Goal: Book appointment/travel/reservation

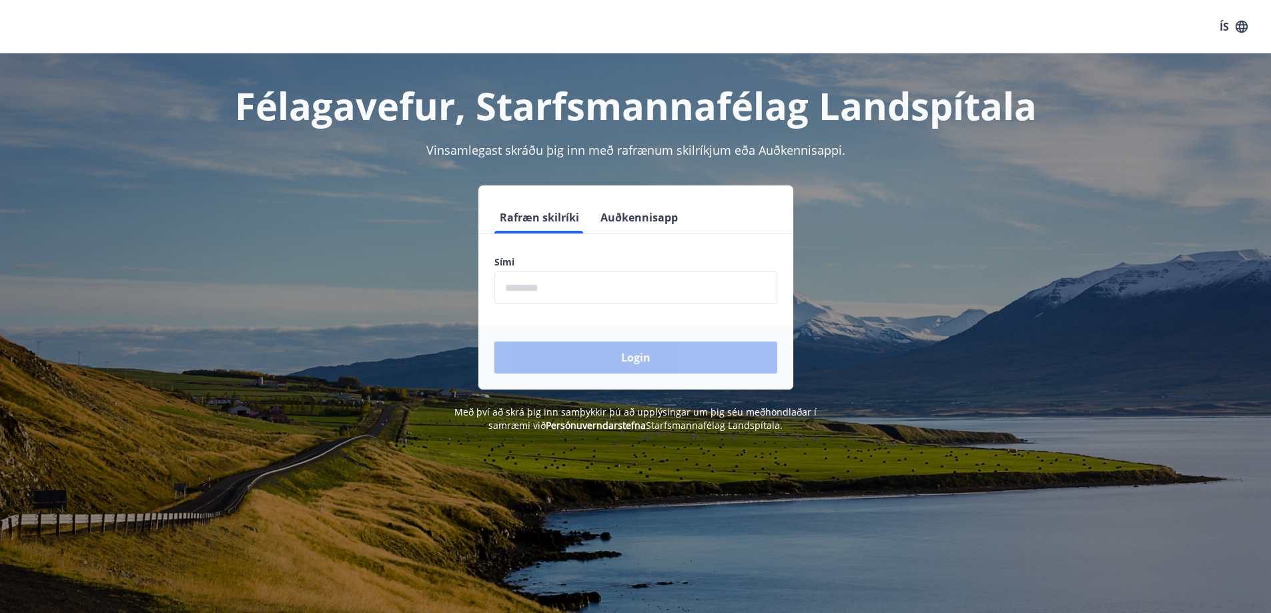
click at [564, 284] on input "phone" at bounding box center [635, 287] width 283 height 33
type input "********"
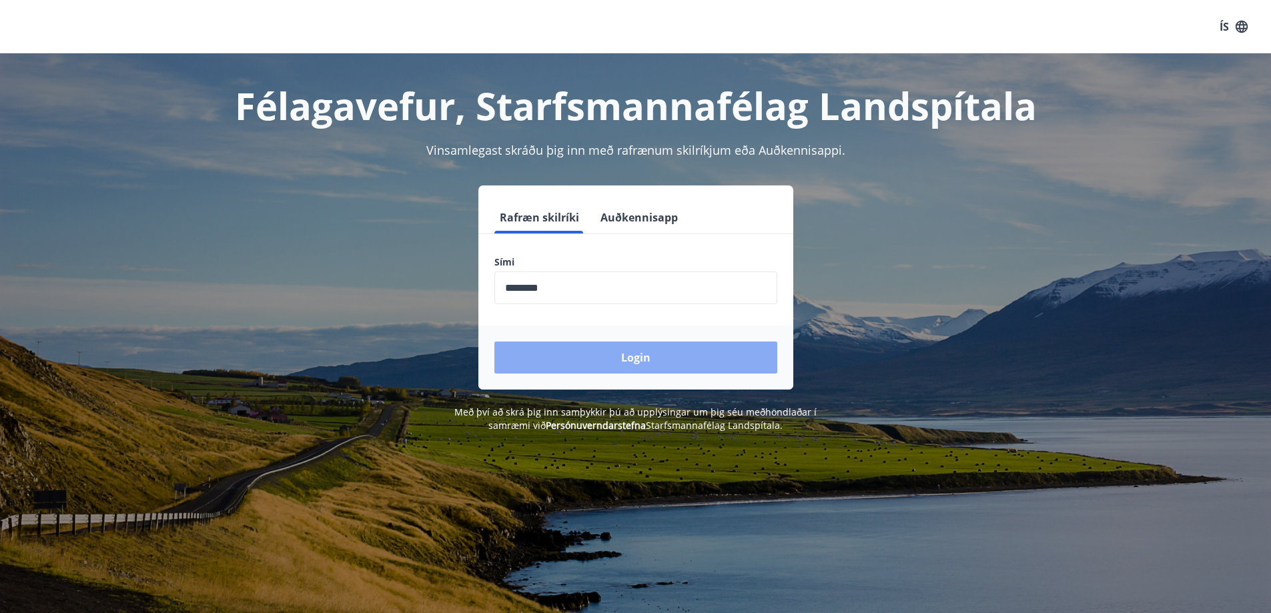
click at [625, 362] on button "Login" at bounding box center [635, 358] width 283 height 32
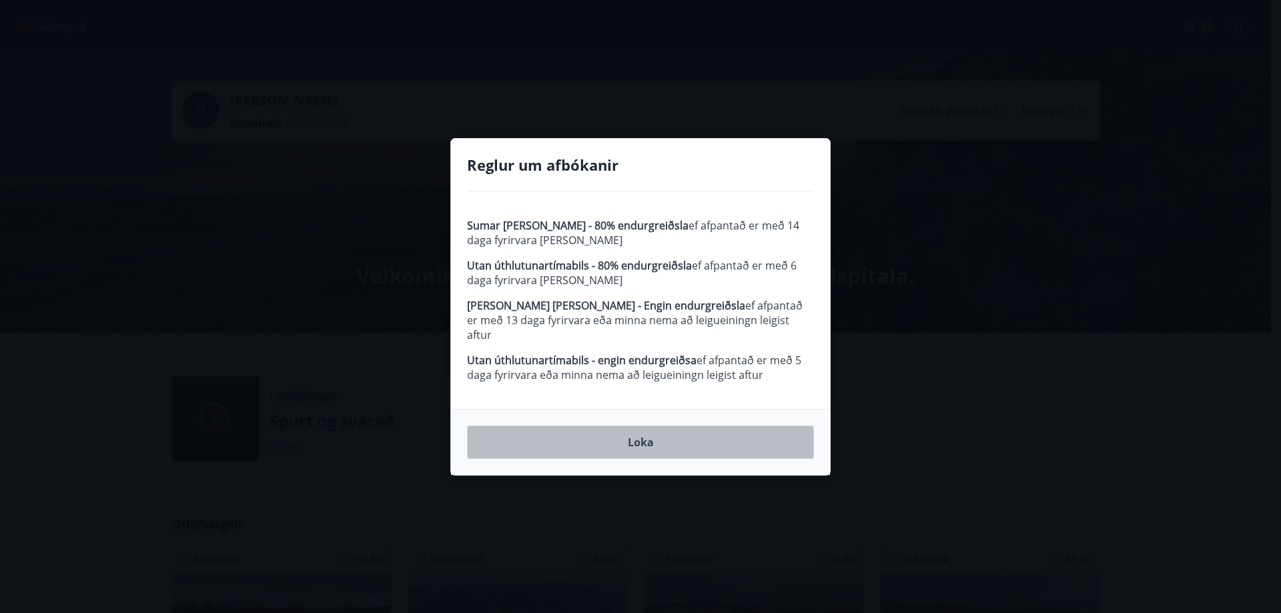
click at [652, 438] on button "Loka" at bounding box center [640, 442] width 347 height 33
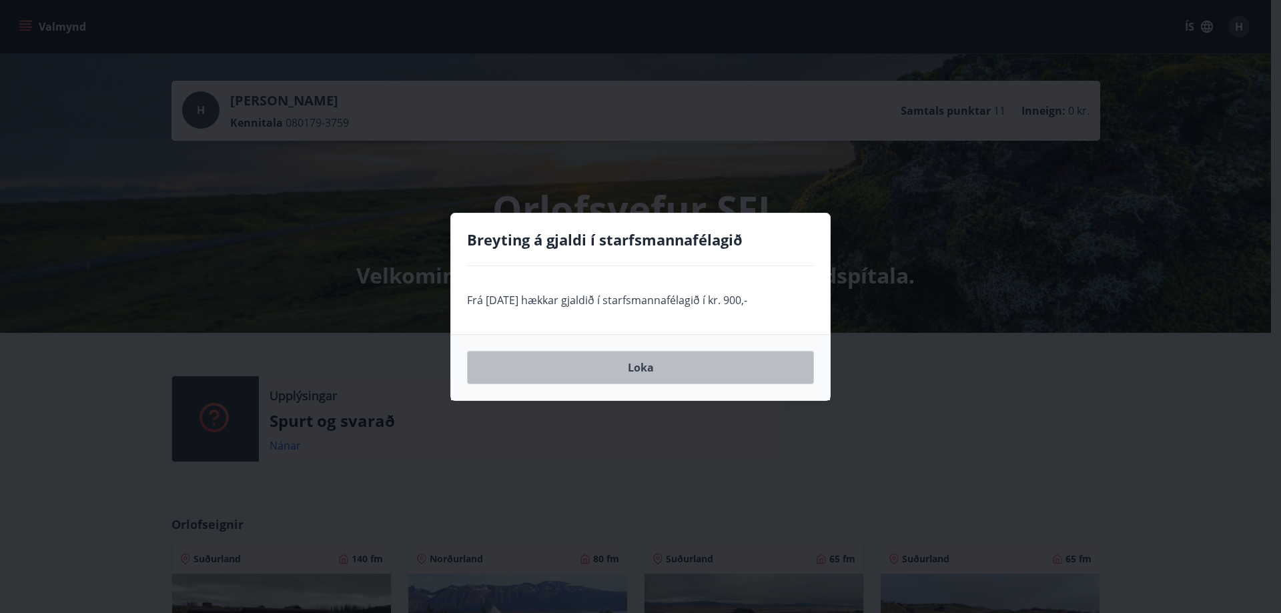
click at [646, 369] on button "Loka" at bounding box center [640, 367] width 347 height 33
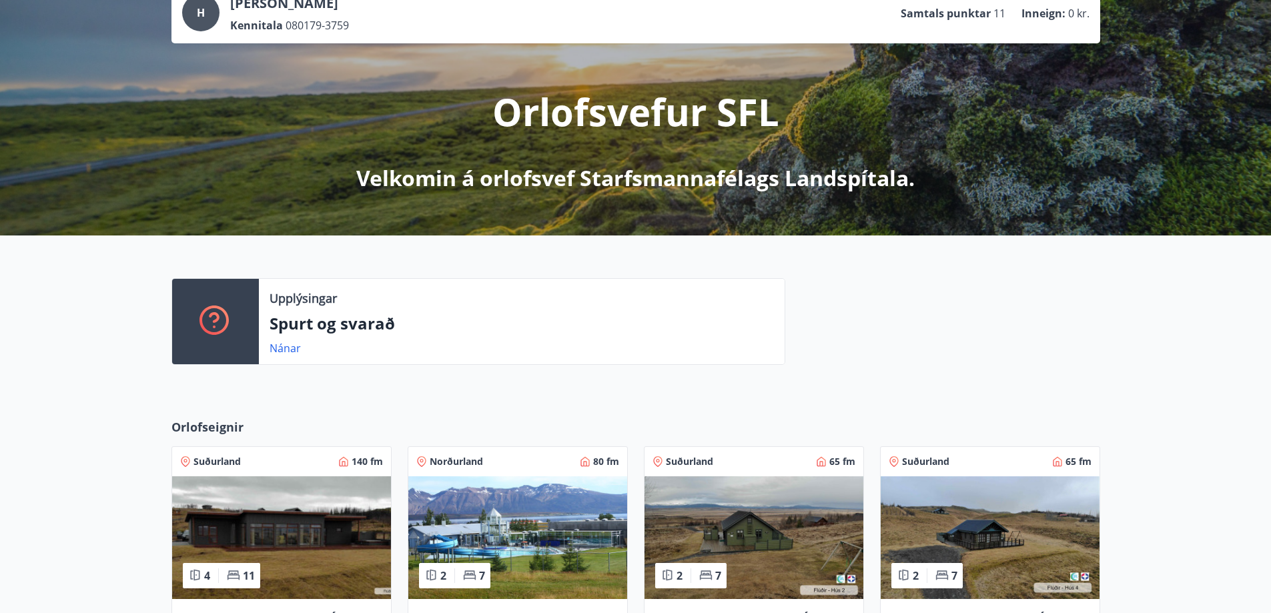
scroll to position [200, 0]
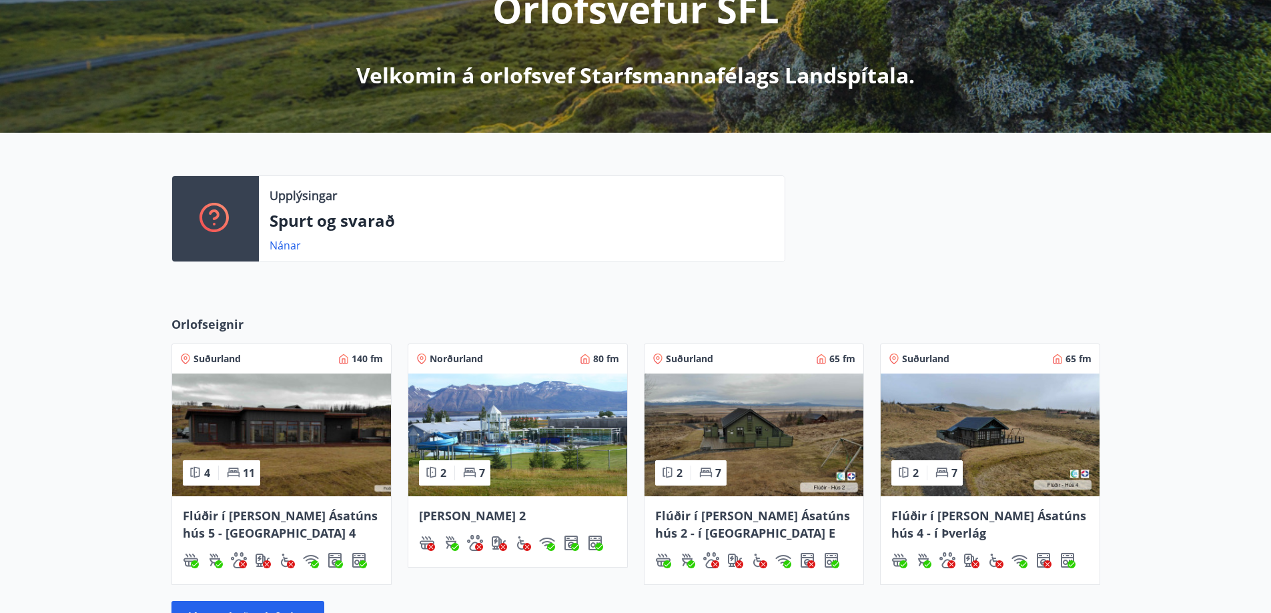
click at [228, 512] on span "Flúðir í [PERSON_NAME] Ásatúns hús 5 - [GEOGRAPHIC_DATA] 4" at bounding box center [280, 524] width 195 height 33
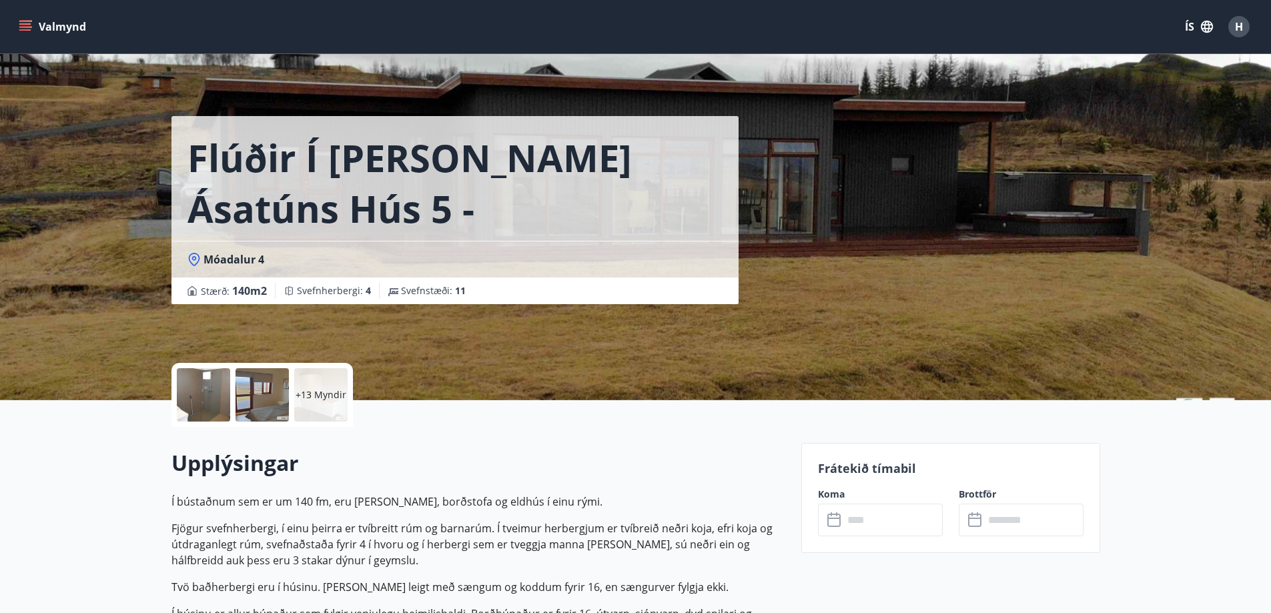
click at [215, 398] on div at bounding box center [203, 394] width 53 height 53
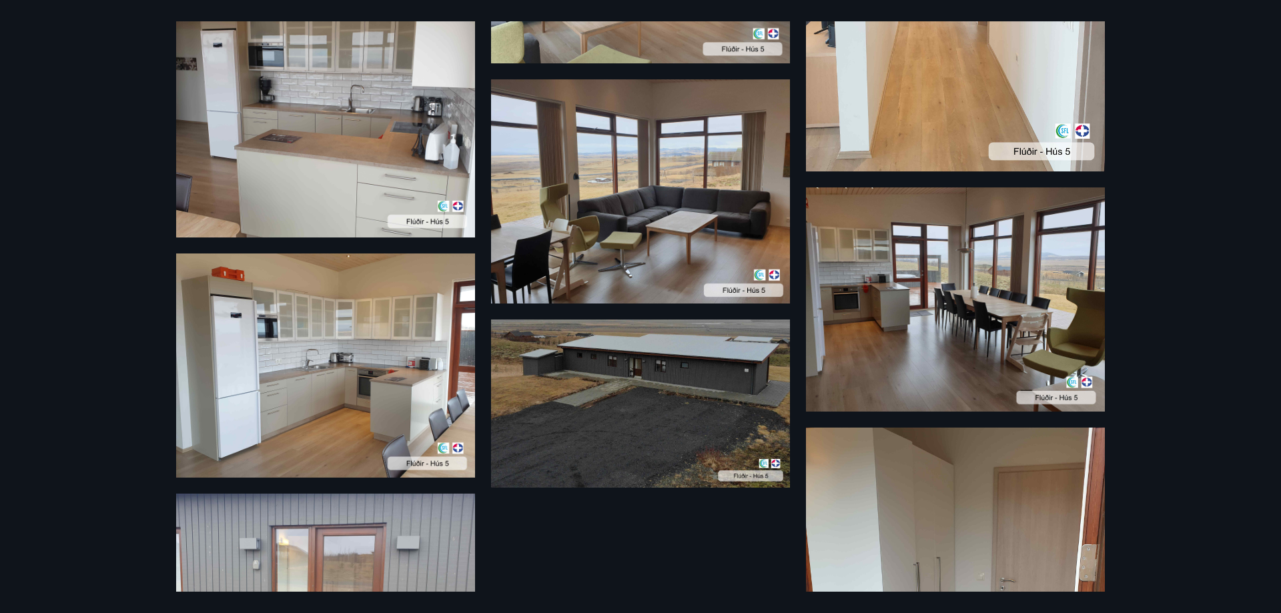
scroll to position [911, 0]
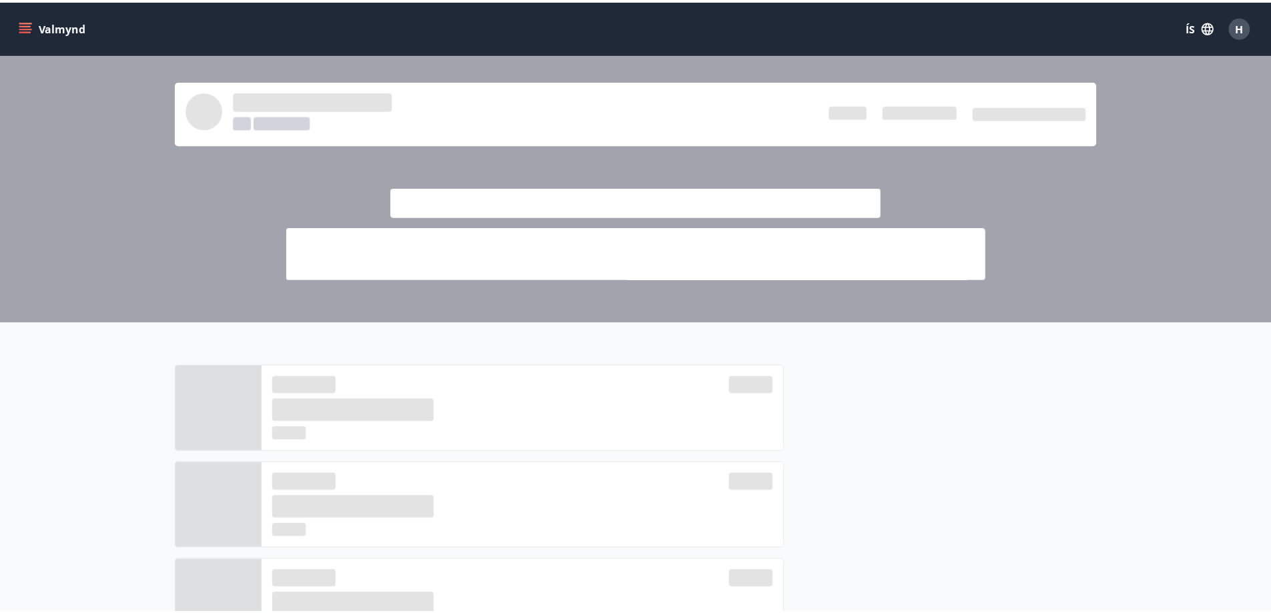
scroll to position [200, 0]
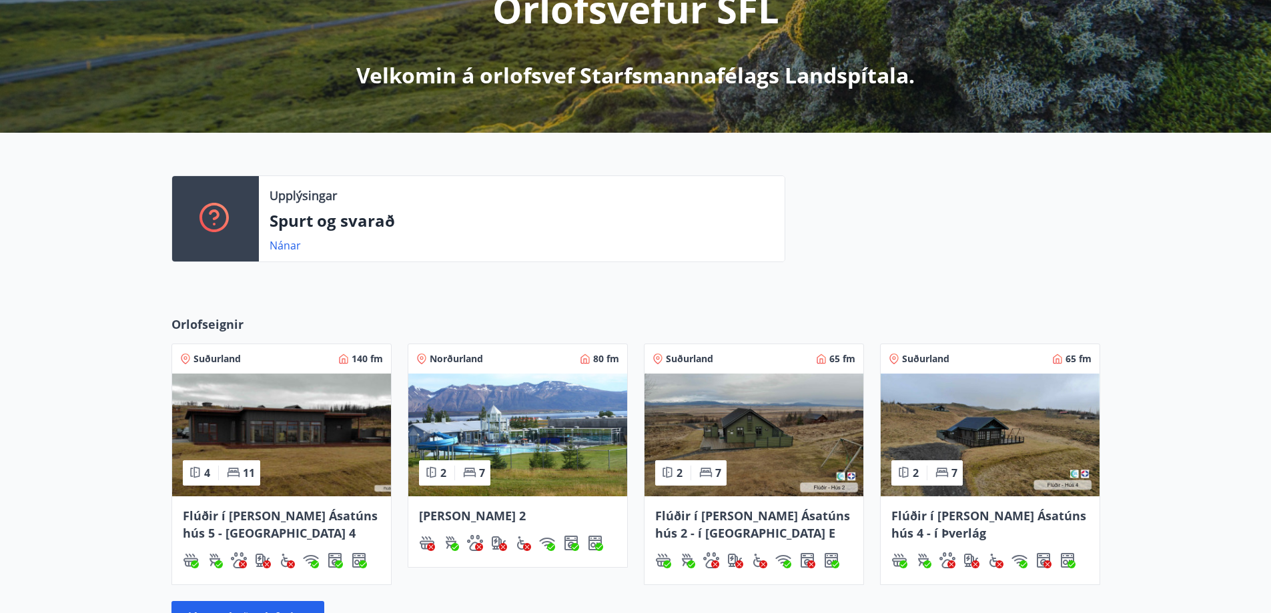
click at [708, 472] on icon at bounding box center [705, 472] width 12 height 9
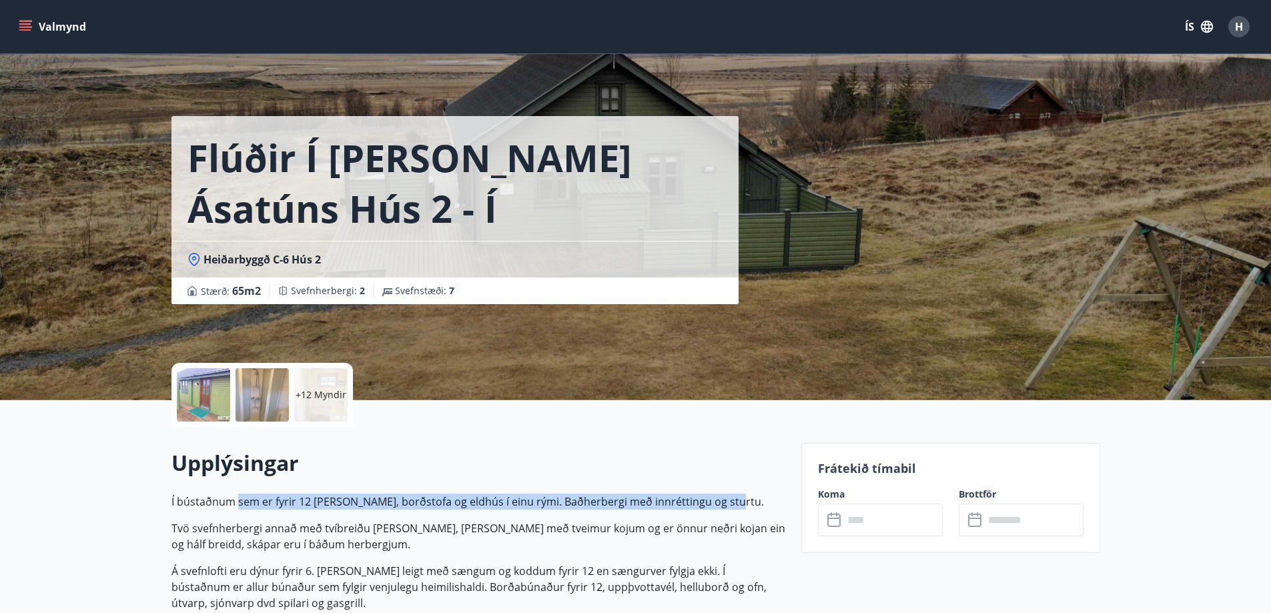
drag, startPoint x: 254, startPoint y: 498, endPoint x: 732, endPoint y: 498, distance: 477.6
click at [732, 498] on p "Í bústaðnum sem er fyrir 12 [PERSON_NAME], borðstofa og eldhús í einu rými. Bað…" at bounding box center [478, 502] width 614 height 16
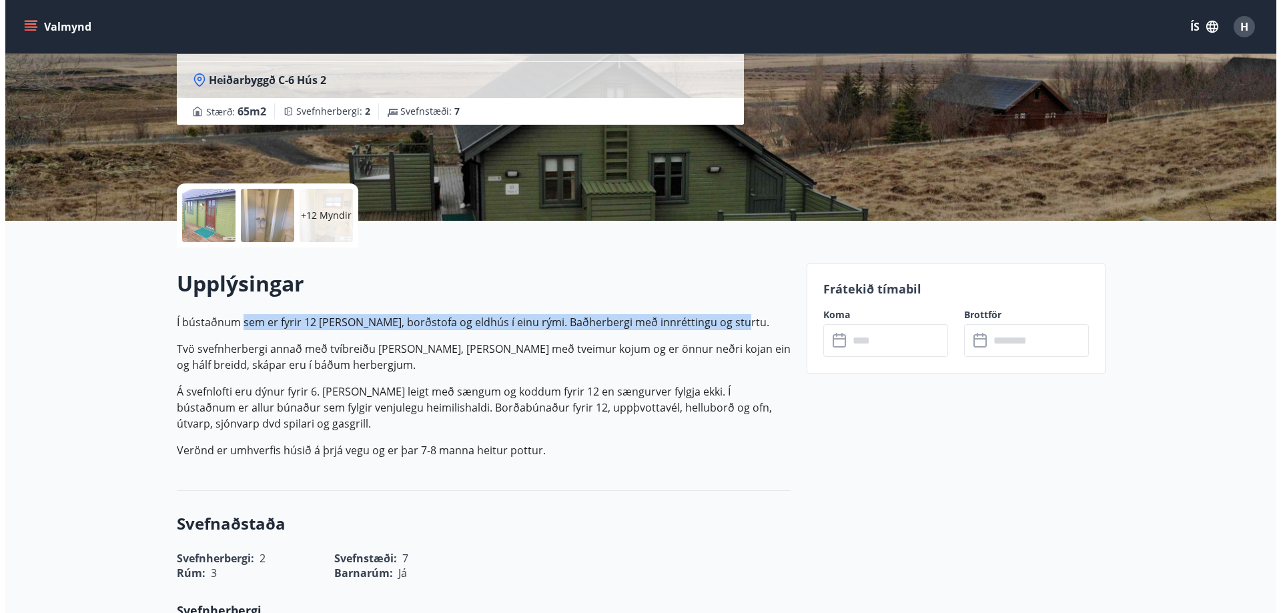
scroll to position [200, 0]
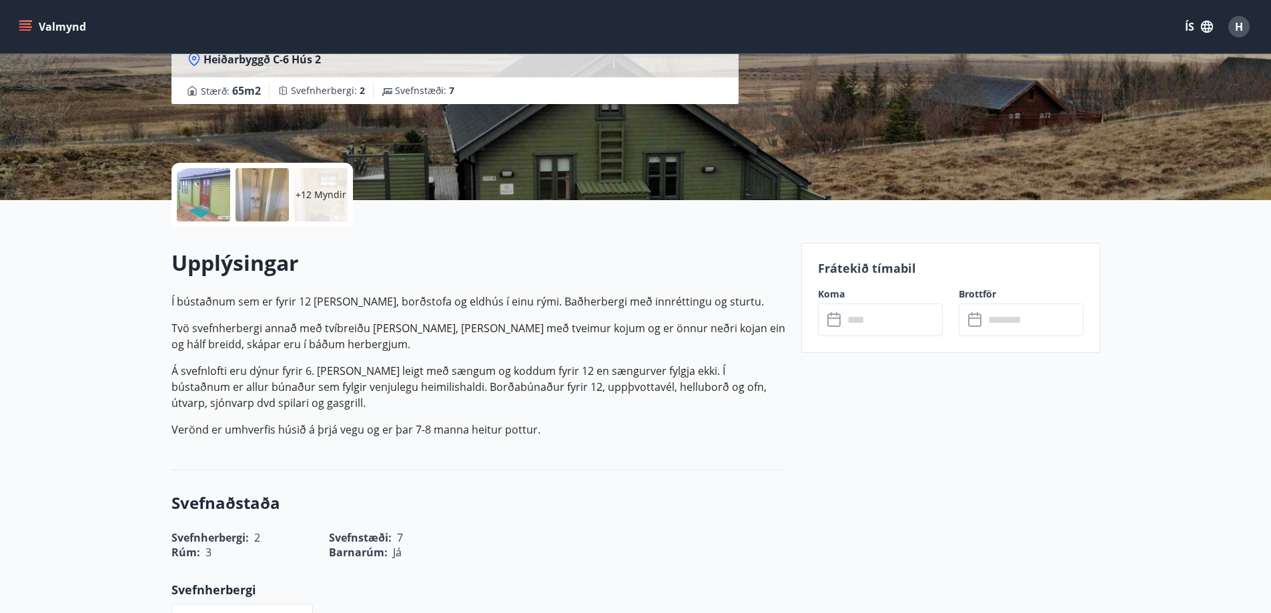
click at [193, 193] on div at bounding box center [203, 194] width 53 height 53
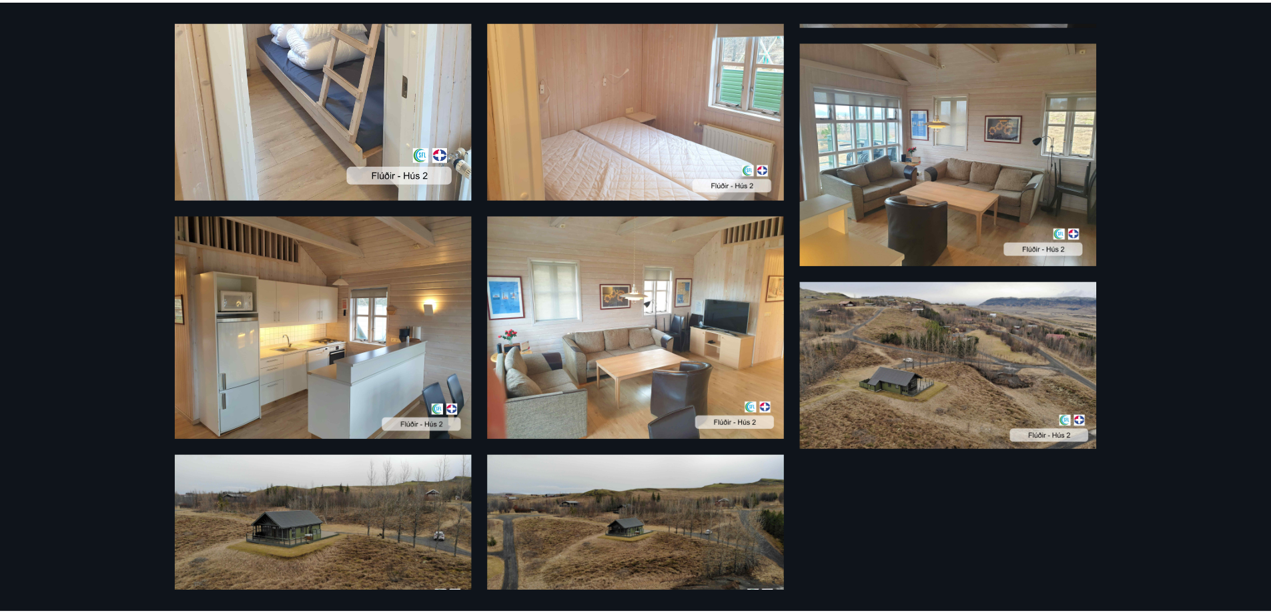
scroll to position [1030, 0]
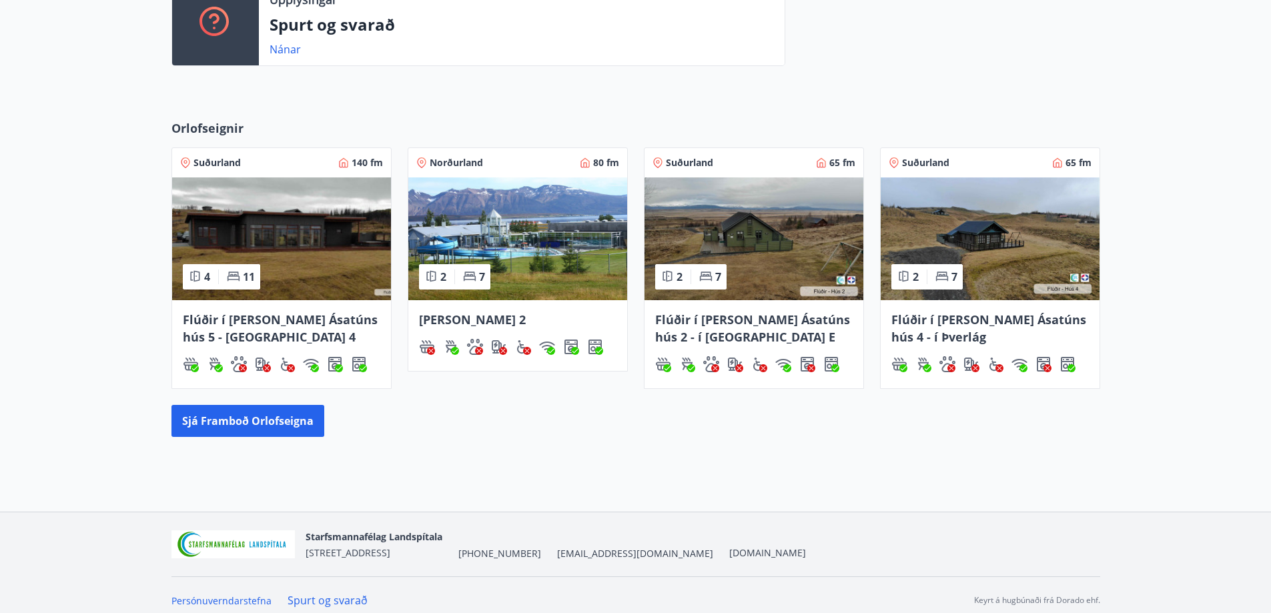
scroll to position [400, 0]
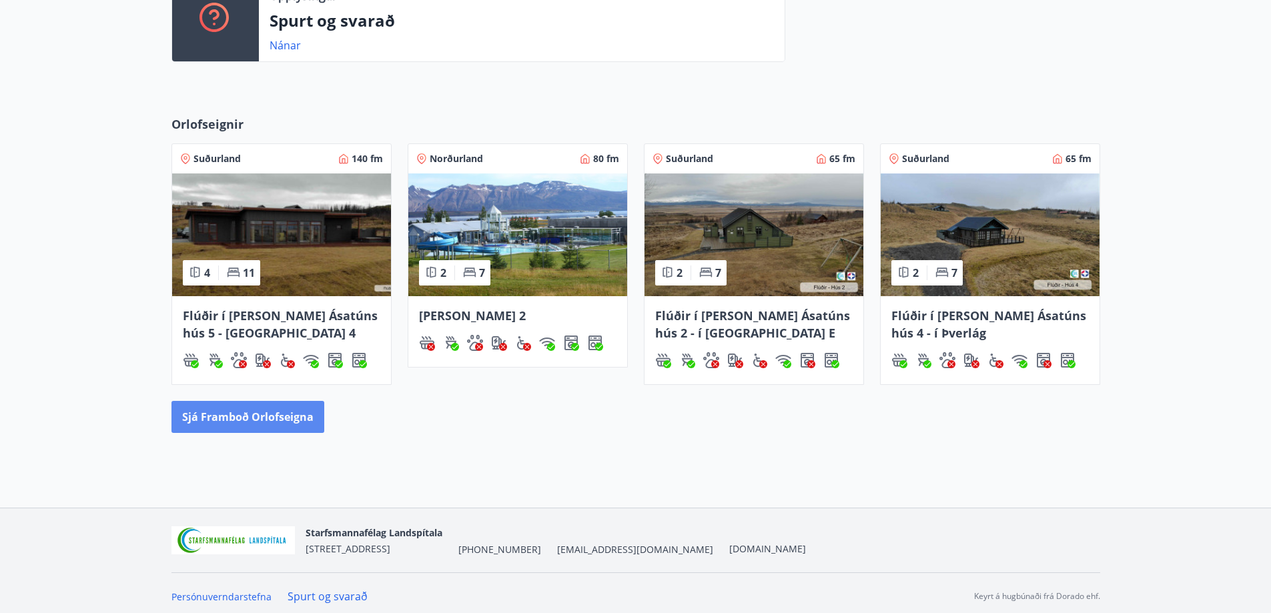
click at [277, 415] on button "Sjá framboð orlofseigna" at bounding box center [247, 417] width 153 height 32
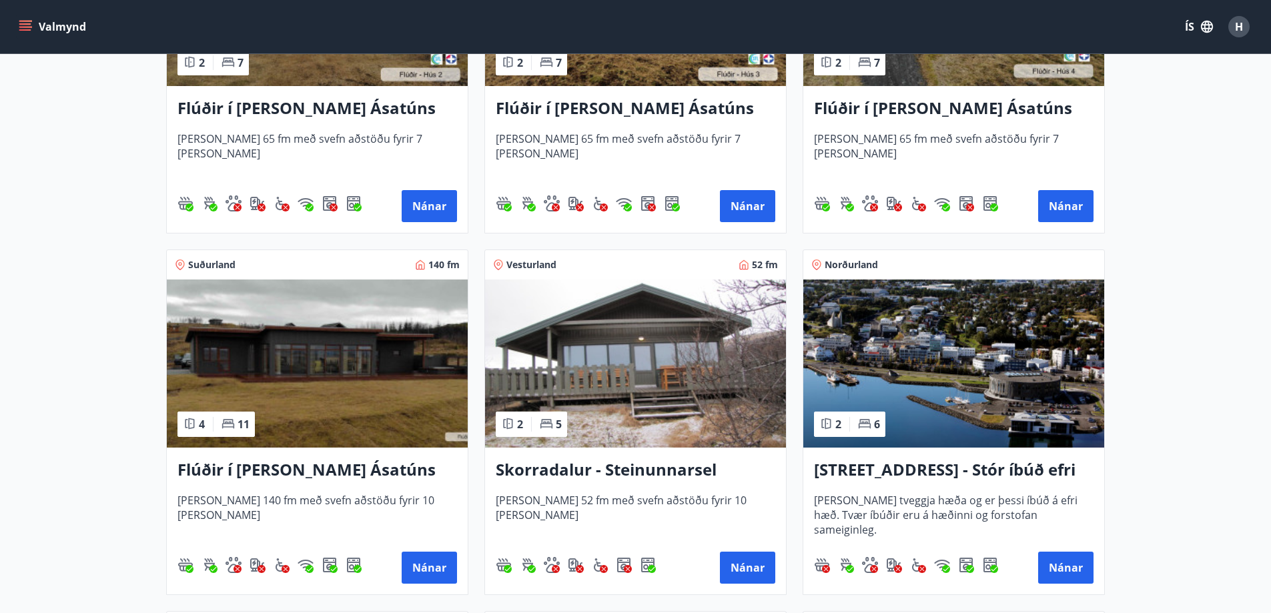
scroll to position [800, 0]
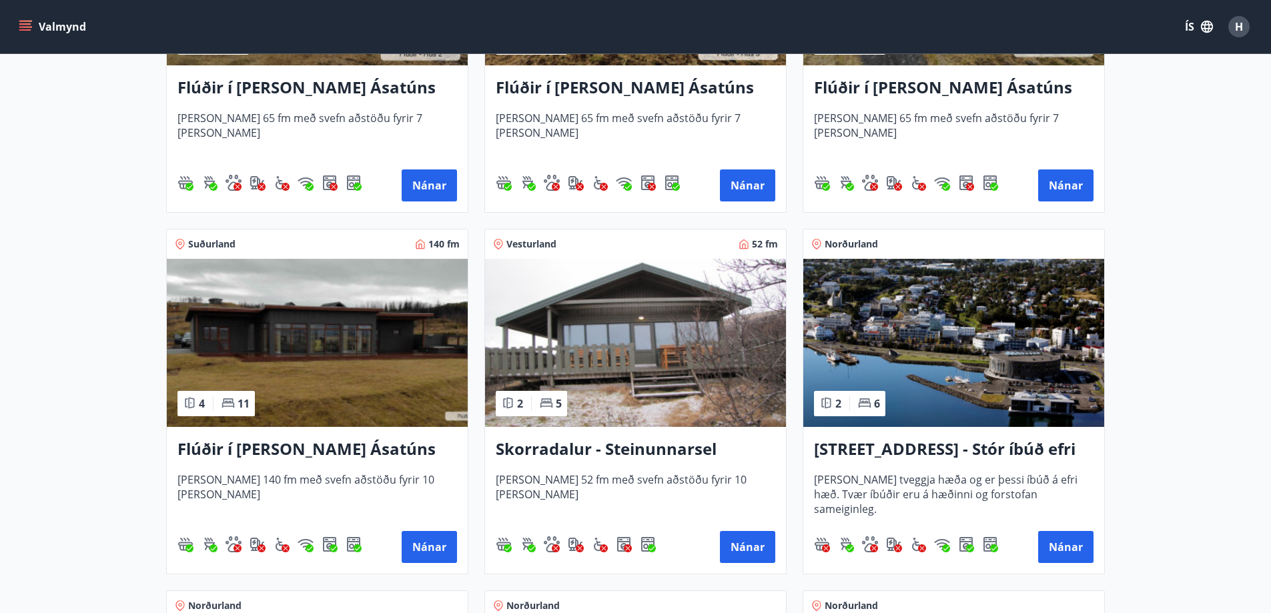
click at [700, 364] on img at bounding box center [635, 343] width 301 height 168
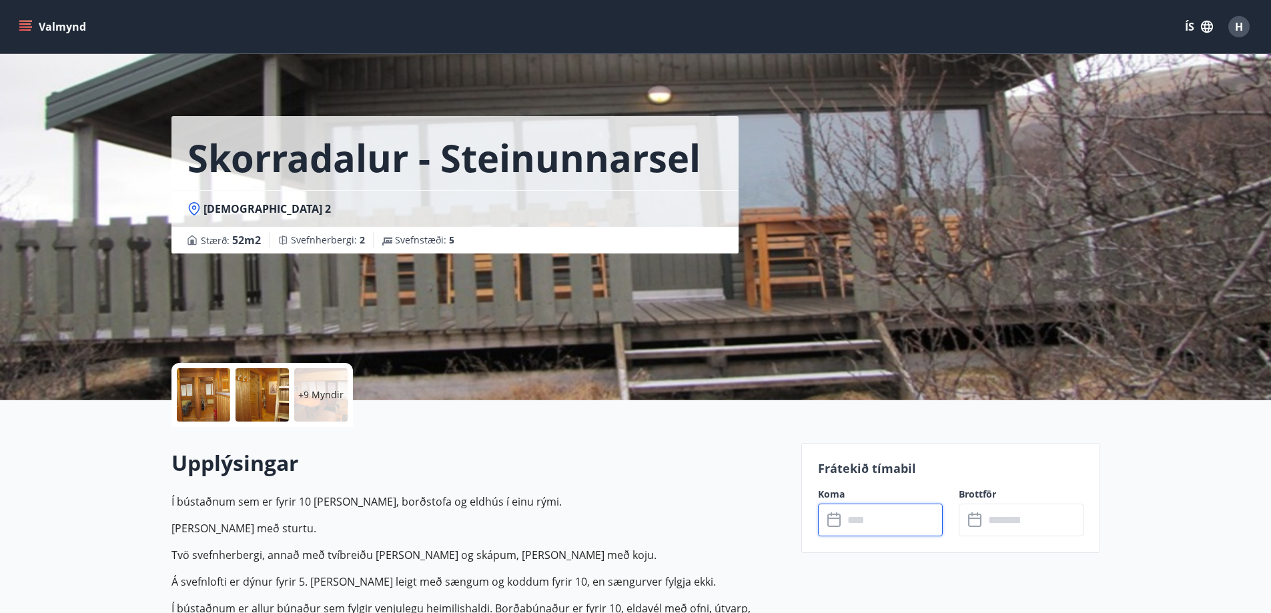
click at [859, 519] on input "text" at bounding box center [892, 520] width 99 height 33
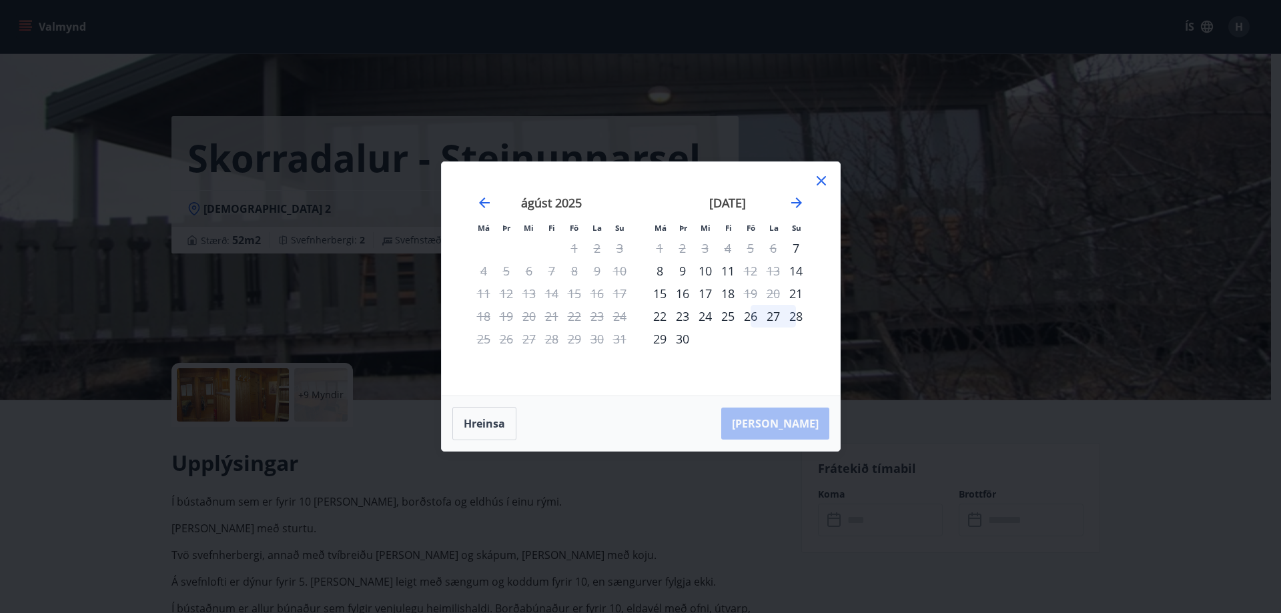
click at [746, 317] on div "26" at bounding box center [750, 316] width 23 height 23
click at [684, 338] on div "30" at bounding box center [682, 339] width 23 height 23
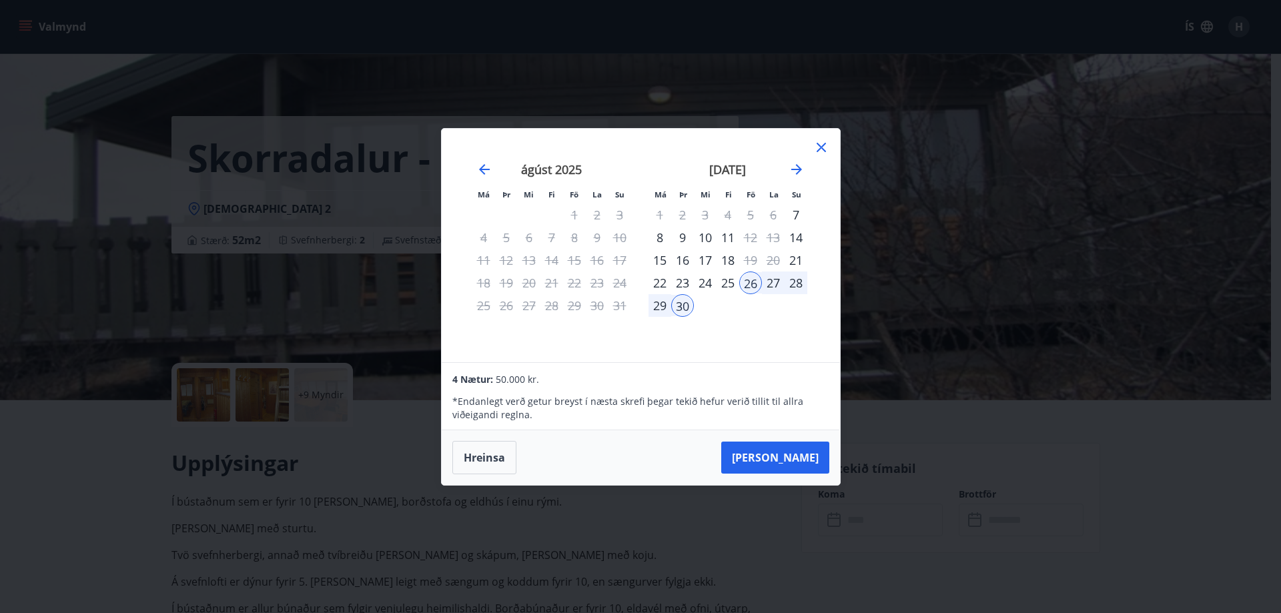
click at [657, 305] on div "29" at bounding box center [659, 305] width 23 height 23
click at [804, 280] on div "28" at bounding box center [795, 282] width 23 height 23
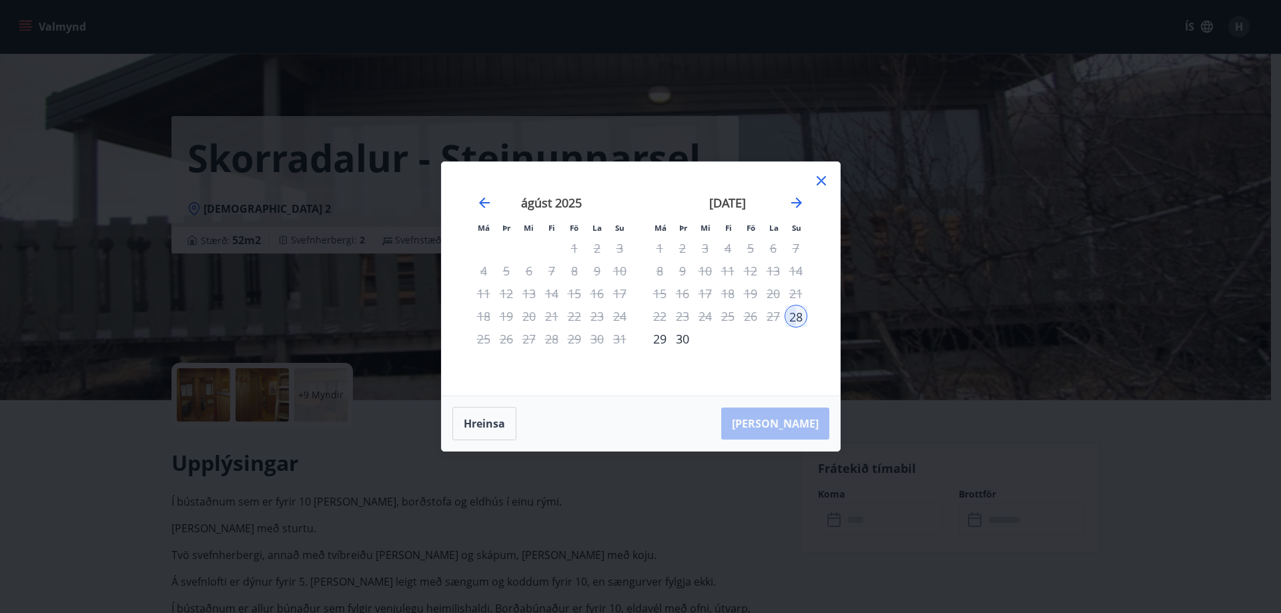
click at [777, 317] on div "27" at bounding box center [773, 316] width 23 height 23
click at [796, 206] on icon "Move forward to switch to the next month." at bounding box center [796, 202] width 11 height 11
click at [796, 201] on icon "Move forward to switch to the next month." at bounding box center [796, 203] width 16 height 16
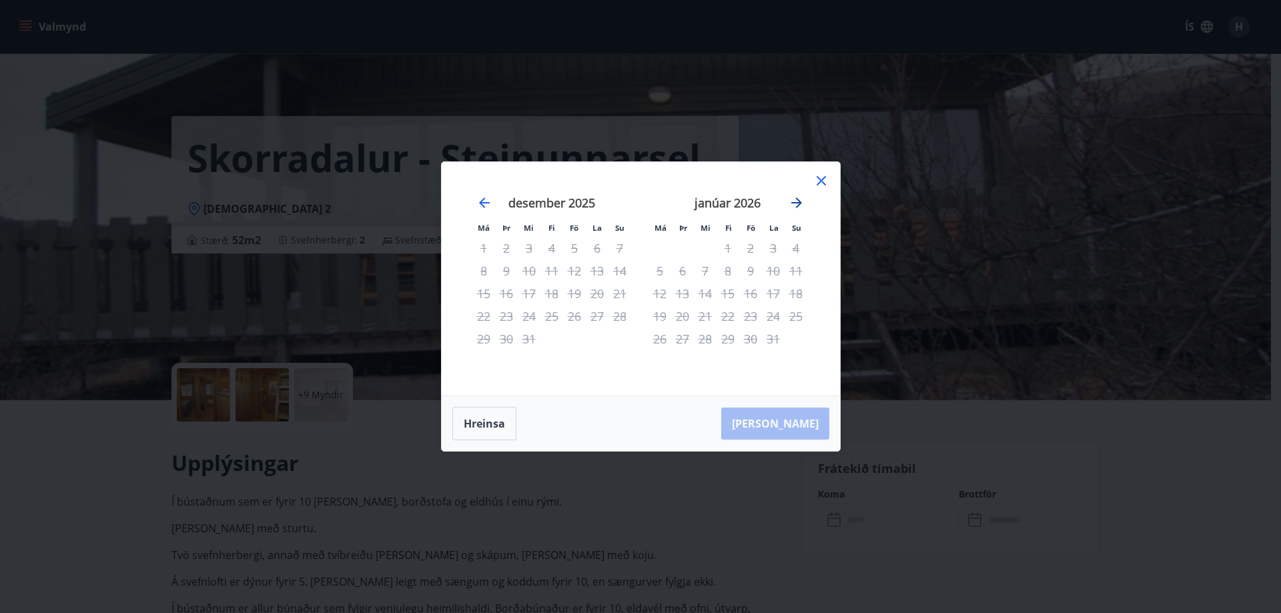
click at [796, 201] on icon "Move forward to switch to the next month." at bounding box center [796, 203] width 16 height 16
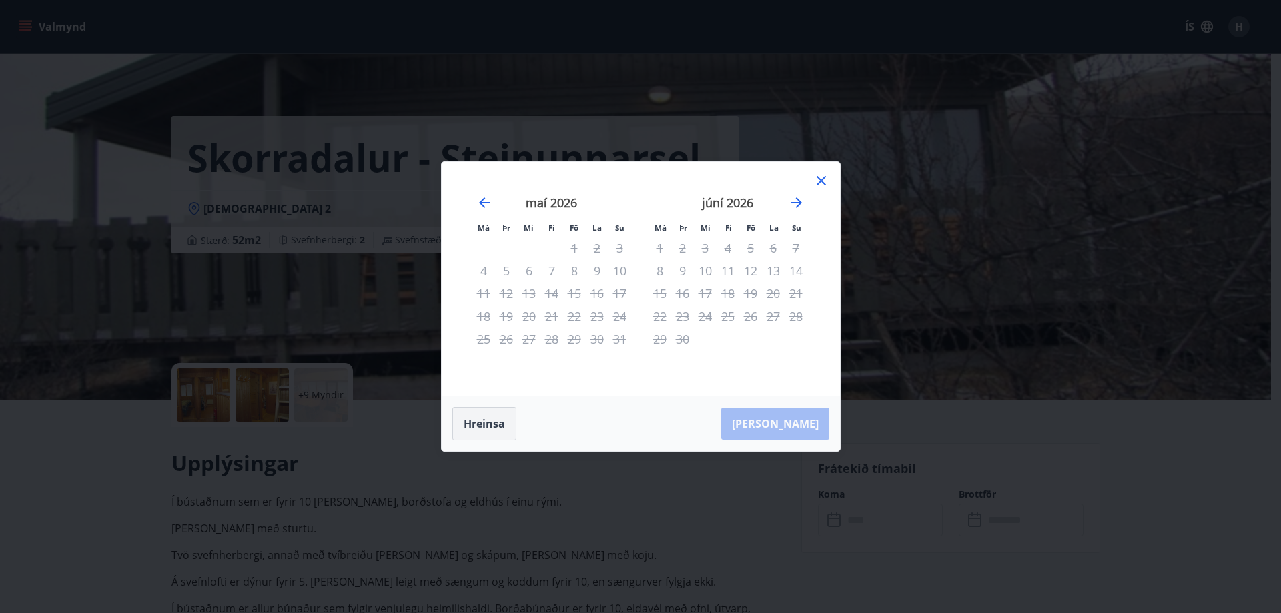
click at [475, 434] on button "Hreinsa" at bounding box center [484, 423] width 64 height 33
click at [725, 247] on div "4" at bounding box center [727, 248] width 23 height 23
click at [750, 249] on div "5" at bounding box center [750, 248] width 23 height 23
click at [796, 197] on icon "Move forward to switch to the next month." at bounding box center [796, 203] width 16 height 16
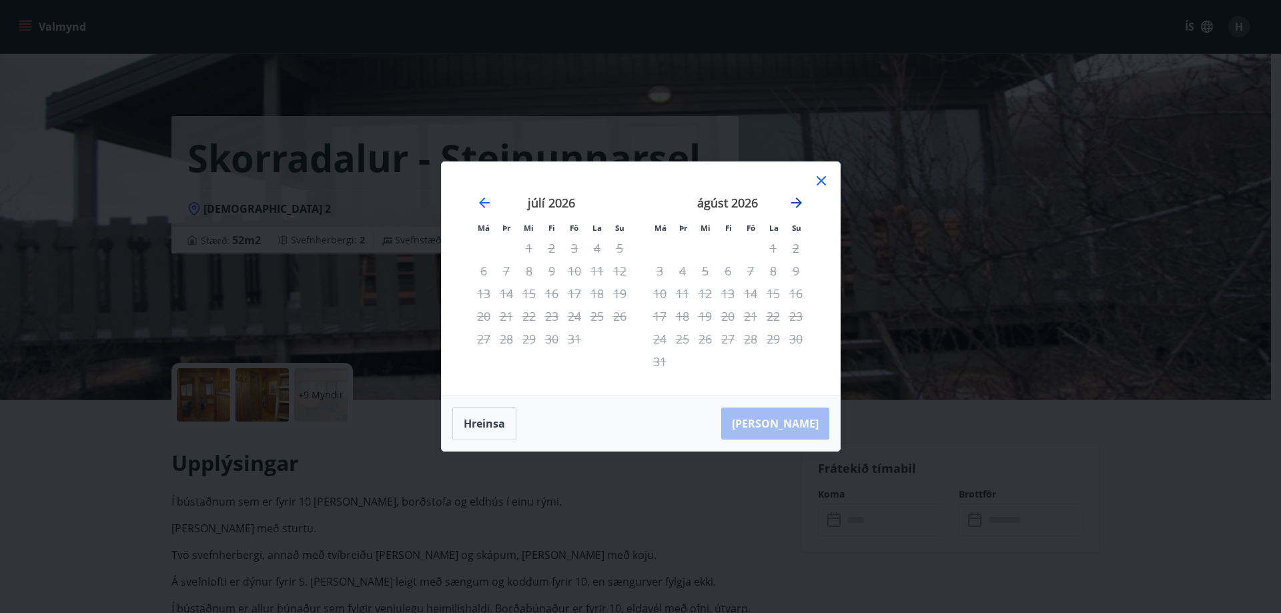
click at [796, 197] on icon "Move forward to switch to the next month." at bounding box center [796, 203] width 16 height 16
click at [824, 178] on icon at bounding box center [820, 180] width 9 height 9
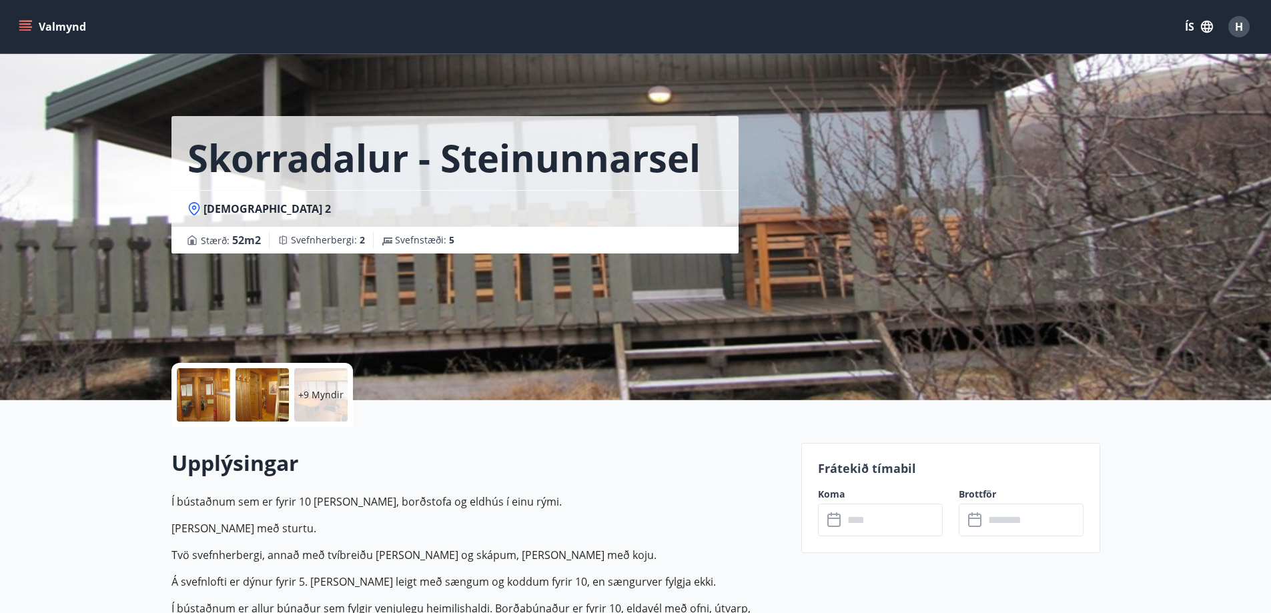
click at [839, 515] on icon at bounding box center [833, 520] width 13 height 13
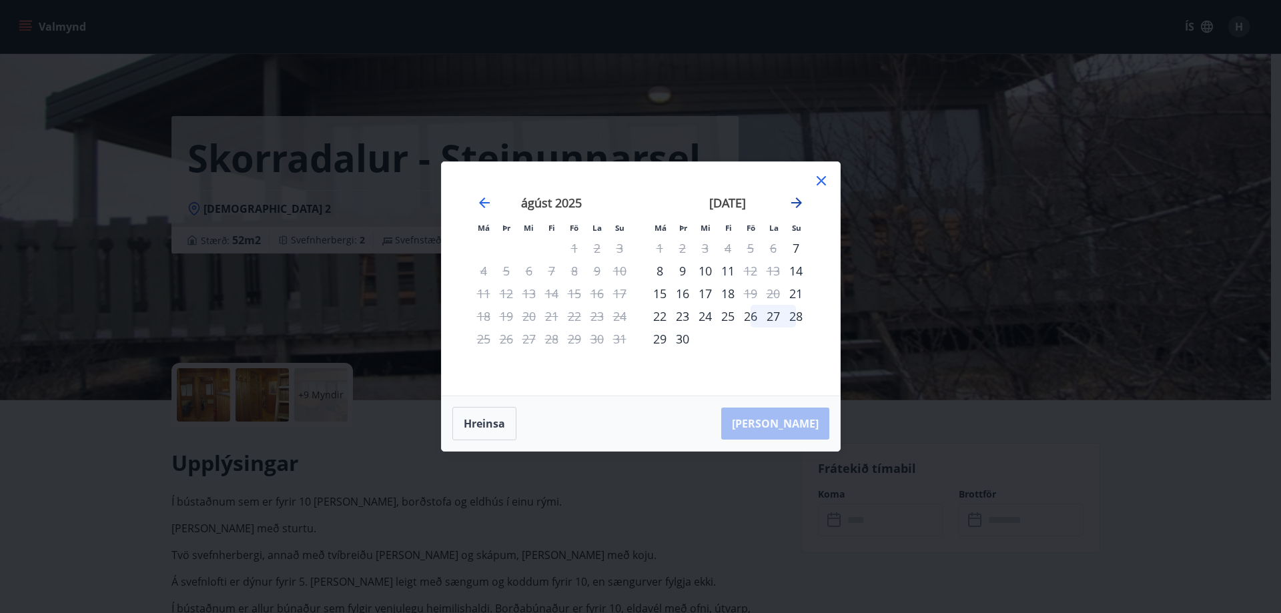
click at [793, 200] on icon "Move forward to switch to the next month." at bounding box center [796, 203] width 16 height 16
click at [576, 316] on div "26" at bounding box center [574, 316] width 23 height 23
click at [572, 317] on div "26" at bounding box center [574, 316] width 23 height 23
click at [619, 318] on div "28" at bounding box center [619, 316] width 23 height 23
click at [552, 314] on div "25" at bounding box center [551, 316] width 23 height 23
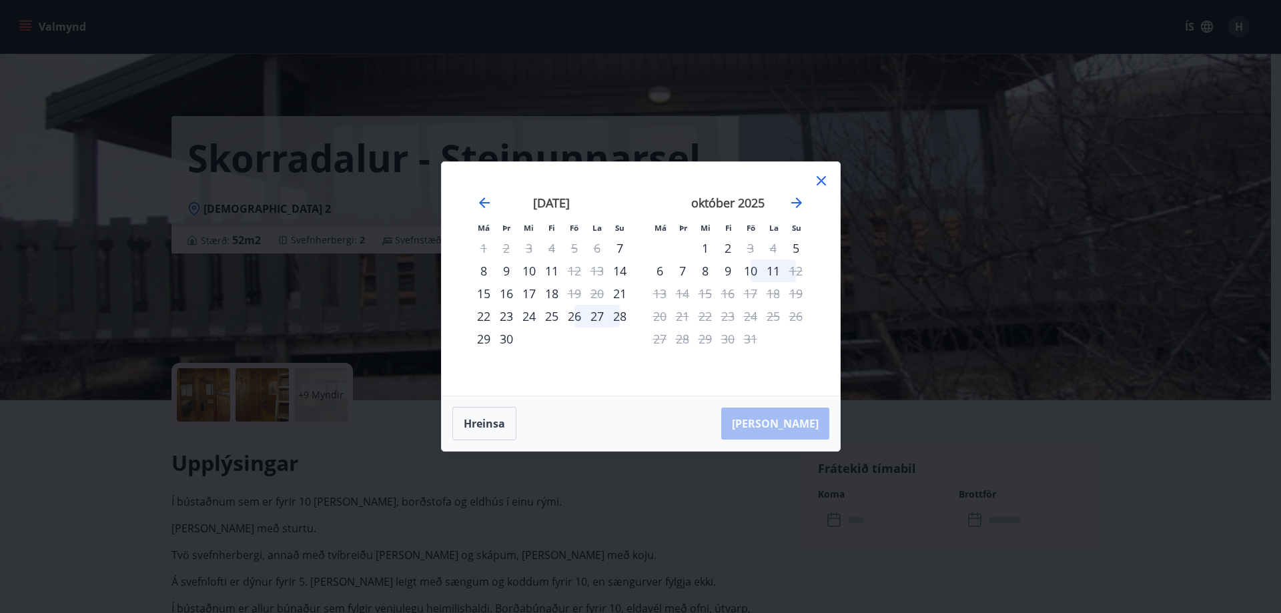
click at [488, 319] on div "22" at bounding box center [483, 316] width 23 height 23
click at [614, 291] on div "21" at bounding box center [619, 293] width 23 height 23
click at [618, 289] on div "21" at bounding box center [619, 293] width 23 height 23
click at [752, 275] on div "10" at bounding box center [750, 270] width 23 height 23
click at [793, 423] on div "[PERSON_NAME]" at bounding box center [641, 423] width 398 height 55
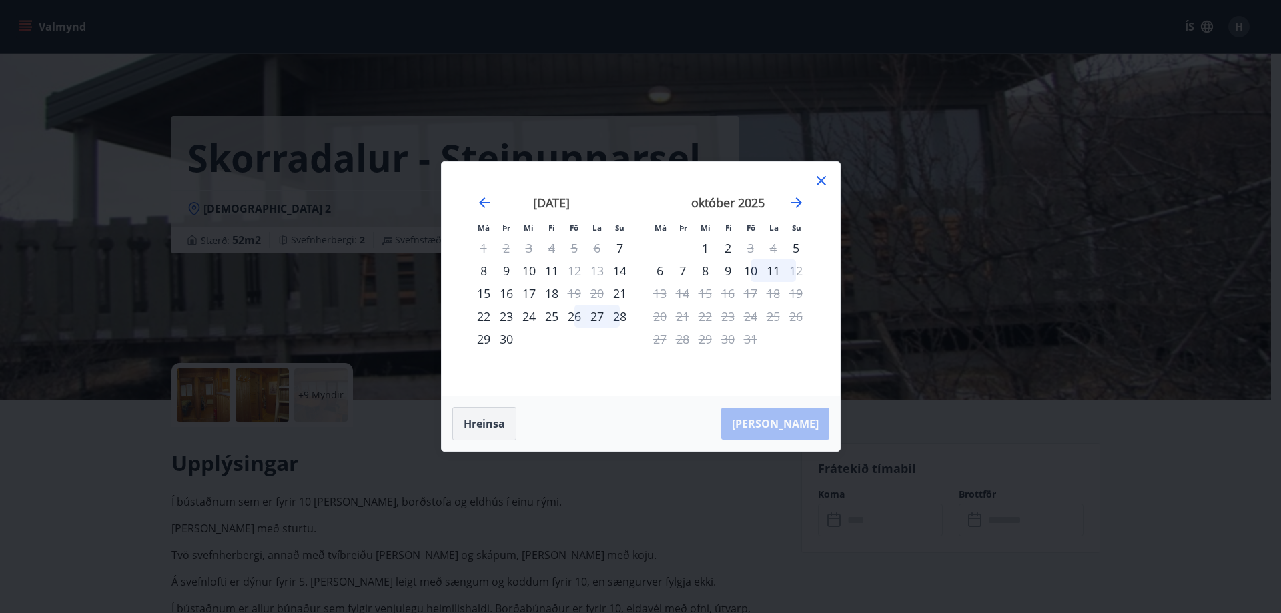
drag, startPoint x: 478, startPoint y: 423, endPoint x: 487, endPoint y: 421, distance: 9.6
click at [478, 423] on button "Hreinsa" at bounding box center [484, 423] width 64 height 33
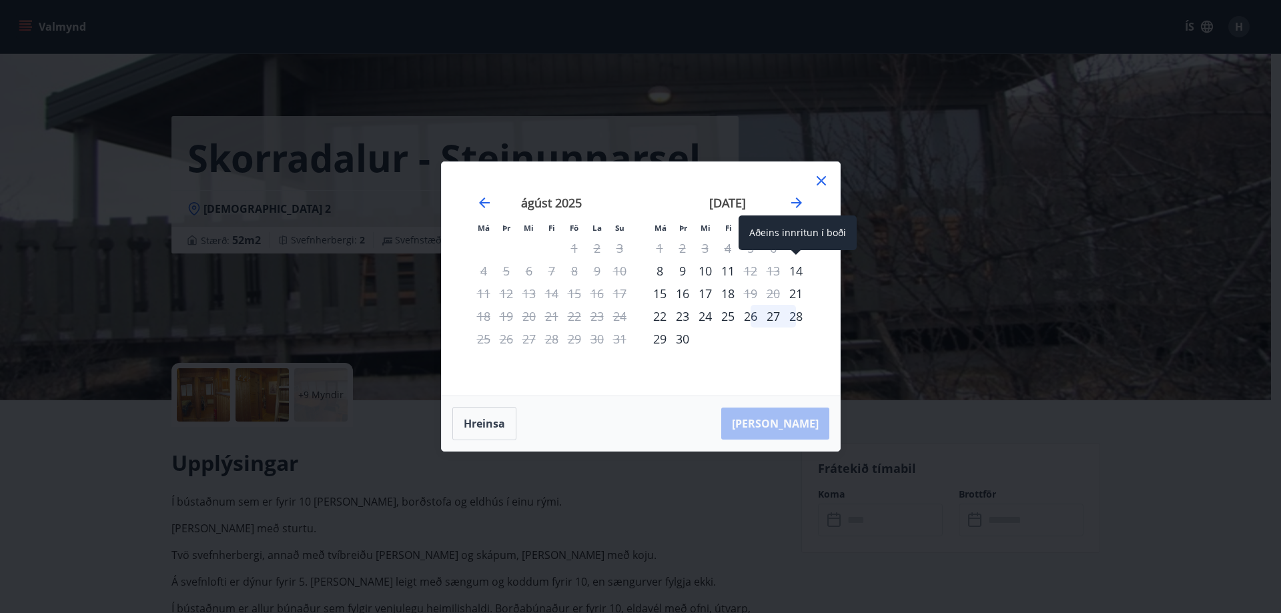
click at [794, 267] on div "14" at bounding box center [795, 270] width 23 height 23
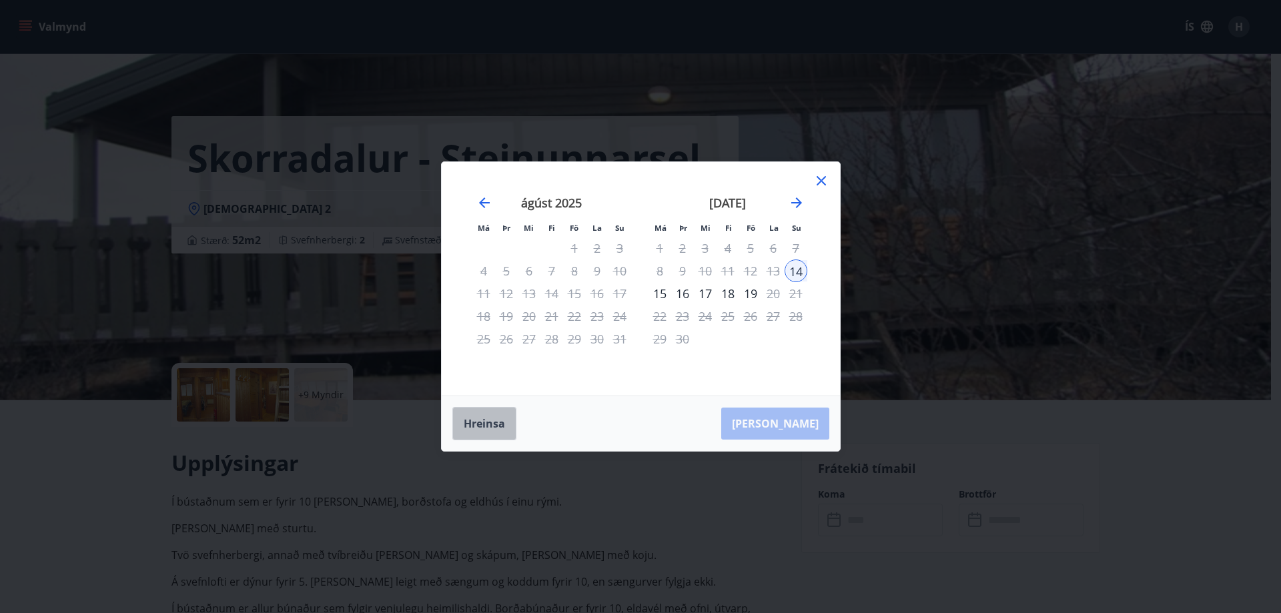
click at [498, 428] on button "Hreinsa" at bounding box center [484, 423] width 64 height 33
click at [799, 205] on icon "Move forward to switch to the next month." at bounding box center [796, 202] width 11 height 11
click at [578, 314] on div "26" at bounding box center [574, 316] width 23 height 23
click at [616, 316] on div "28" at bounding box center [619, 316] width 23 height 23
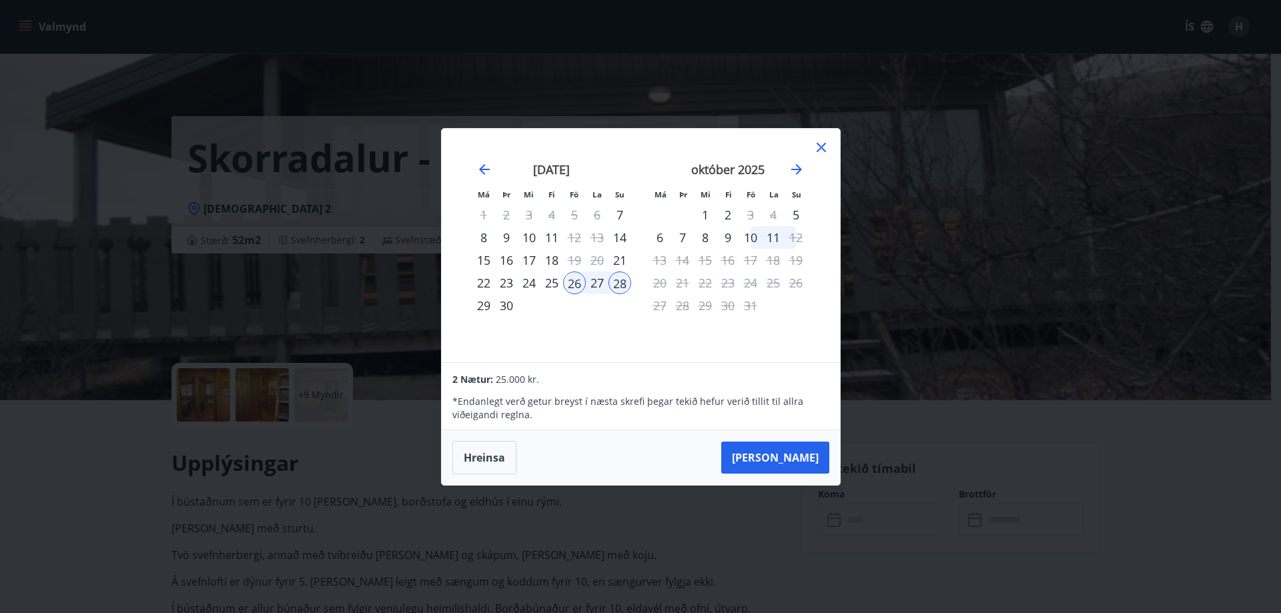
click at [820, 147] on icon at bounding box center [820, 147] width 9 height 9
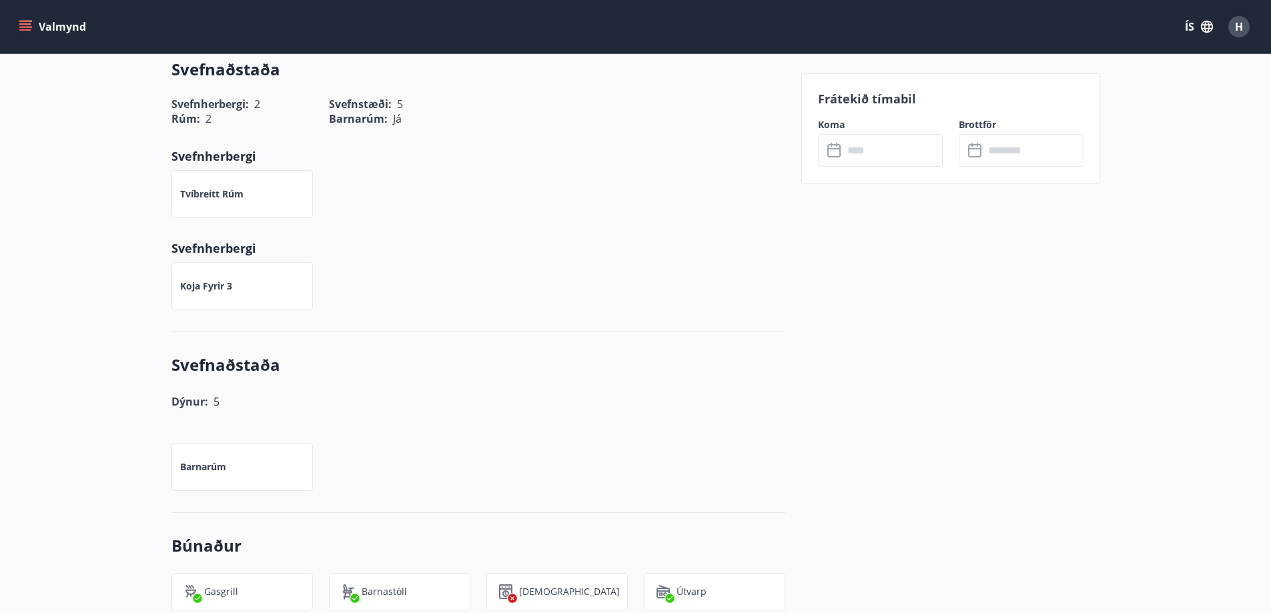
scroll to position [800, 0]
